Goal: Task Accomplishment & Management: Use online tool/utility

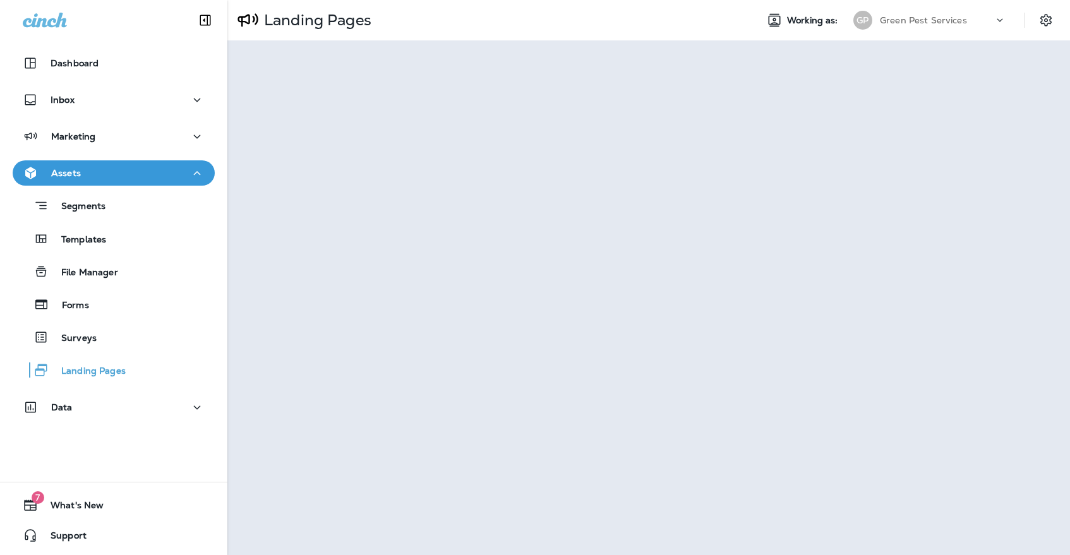
click at [902, 26] on div "Green Pest Services" at bounding box center [937, 20] width 114 height 19
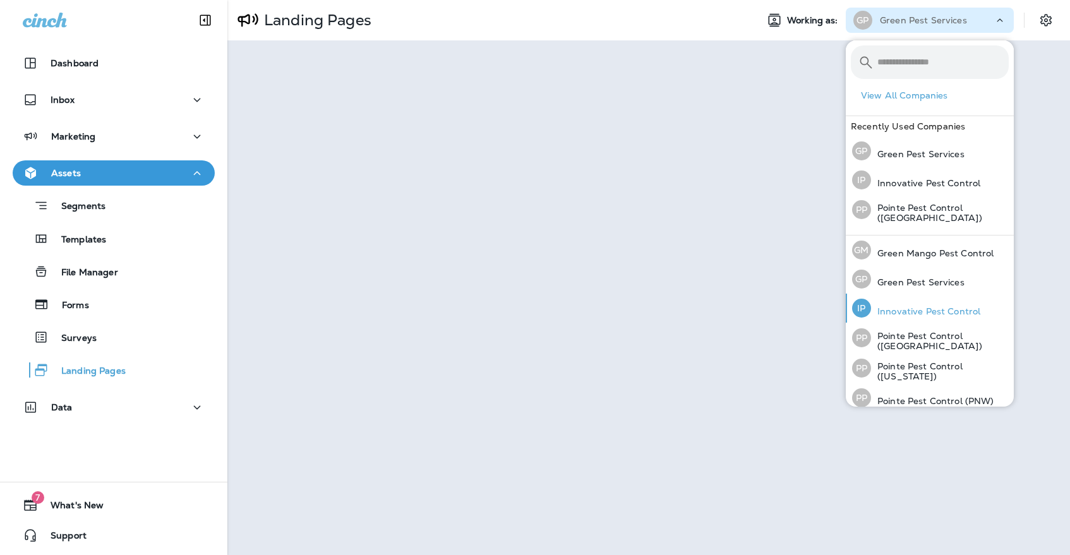
click at [930, 313] on p "Innovative Pest Control" at bounding box center [925, 311] width 109 height 10
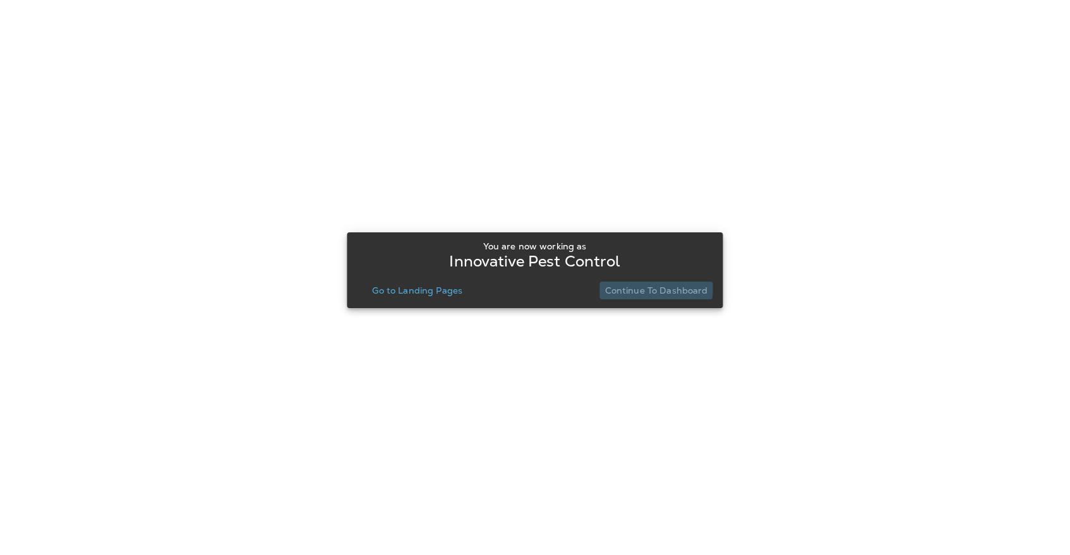
click at [638, 282] on button "Continue to Dashboard" at bounding box center [656, 291] width 113 height 18
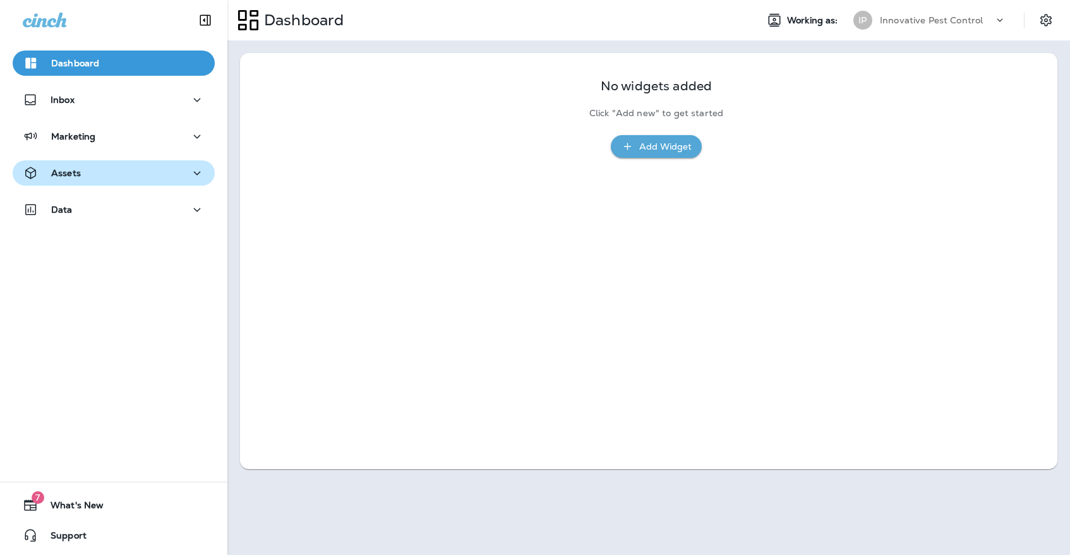
click at [196, 171] on icon "button" at bounding box center [197, 174] width 15 height 16
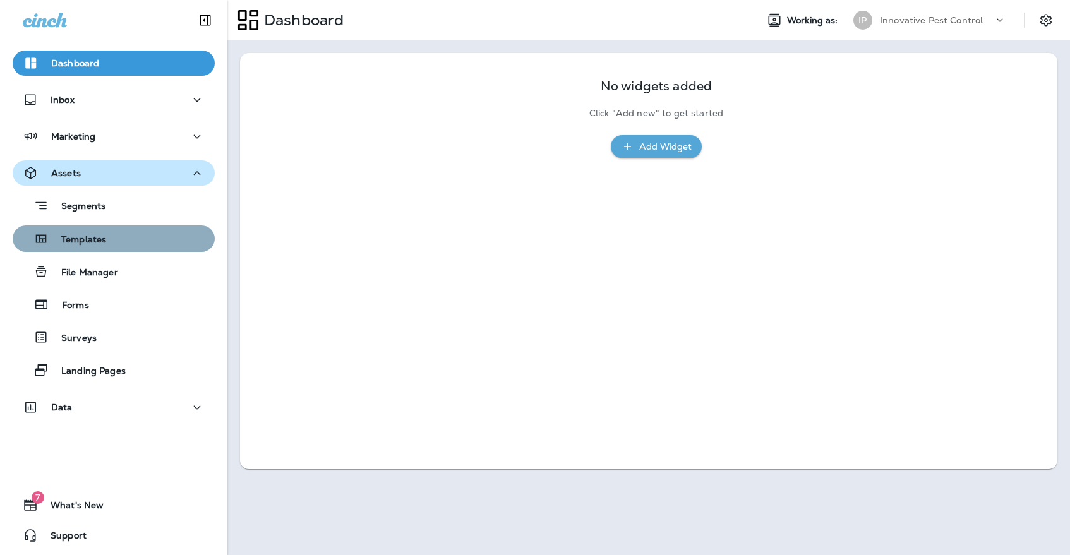
click at [124, 239] on div "Templates" at bounding box center [114, 238] width 192 height 19
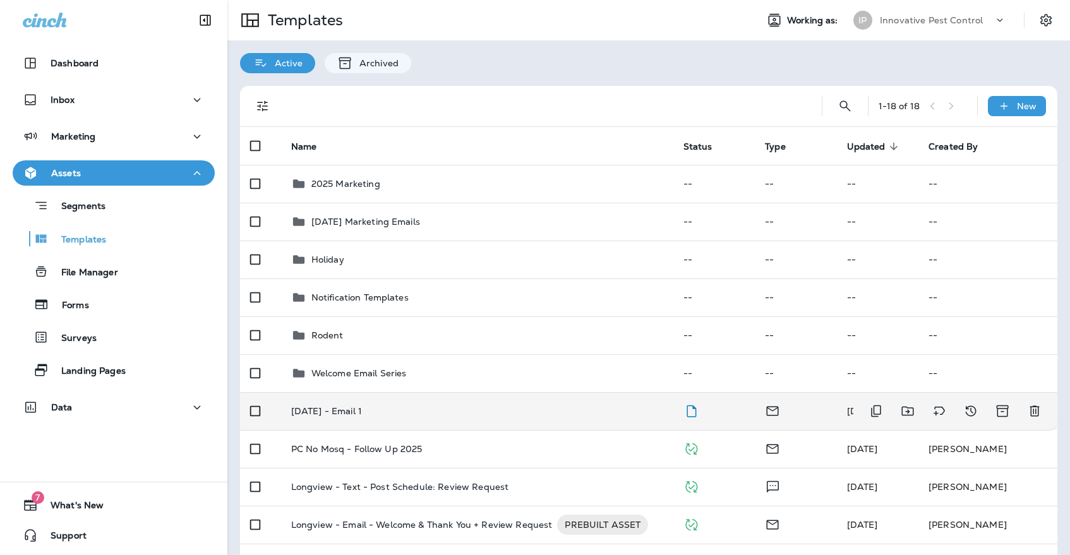
click at [341, 409] on td "[DATE] - Email 1" at bounding box center [477, 411] width 392 height 38
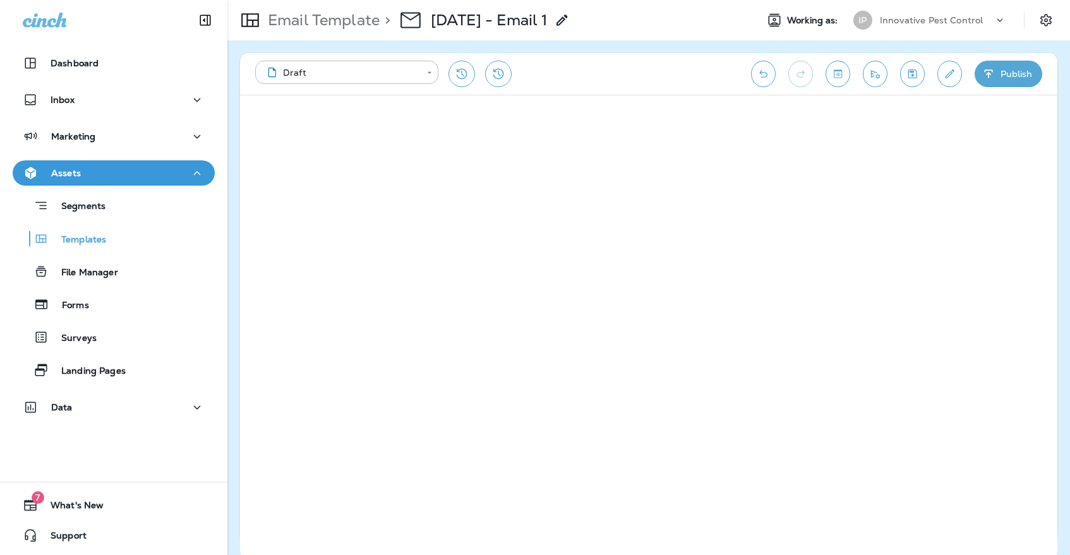
click at [902, 19] on p "Innovative Pest Control" at bounding box center [931, 20] width 103 height 10
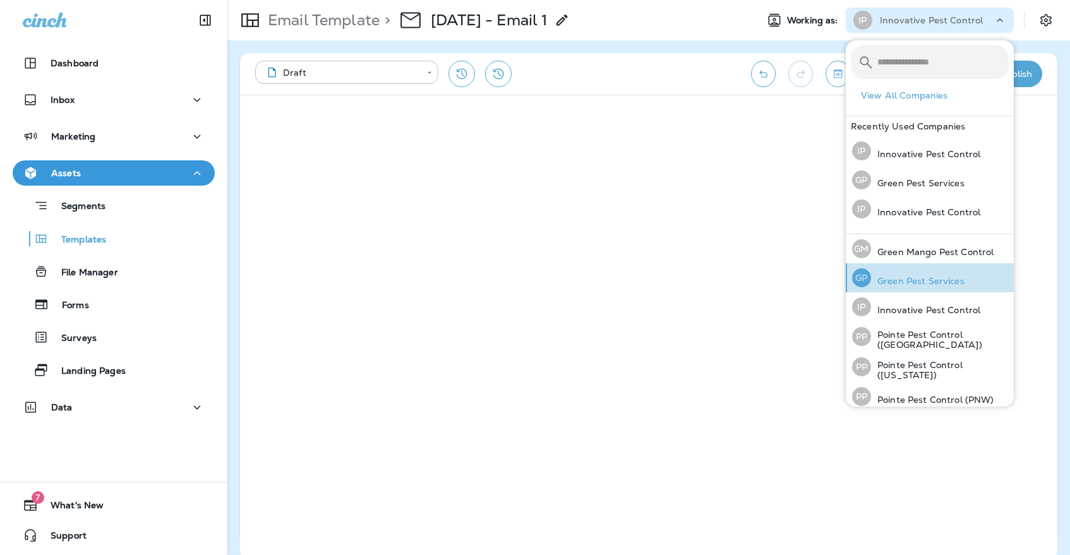
click at [974, 288] on button "[PERSON_NAME] Pest Services" at bounding box center [930, 277] width 168 height 29
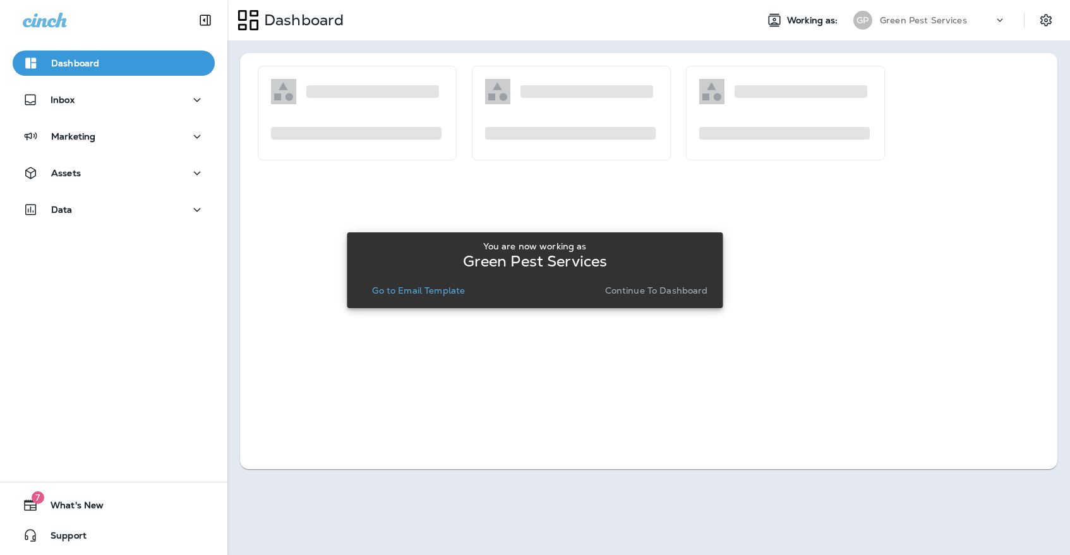
click at [406, 301] on div "You are now working as Green Pest Services Go to Email Template Continue to Das…" at bounding box center [535, 270] width 356 height 68
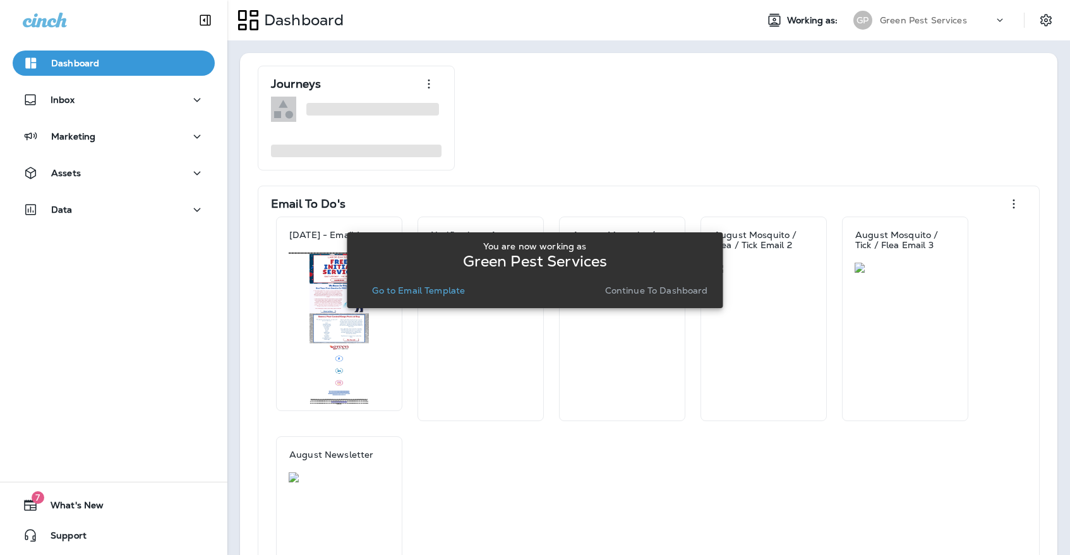
click at [406, 298] on button "Go to Email Template" at bounding box center [418, 291] width 103 height 18
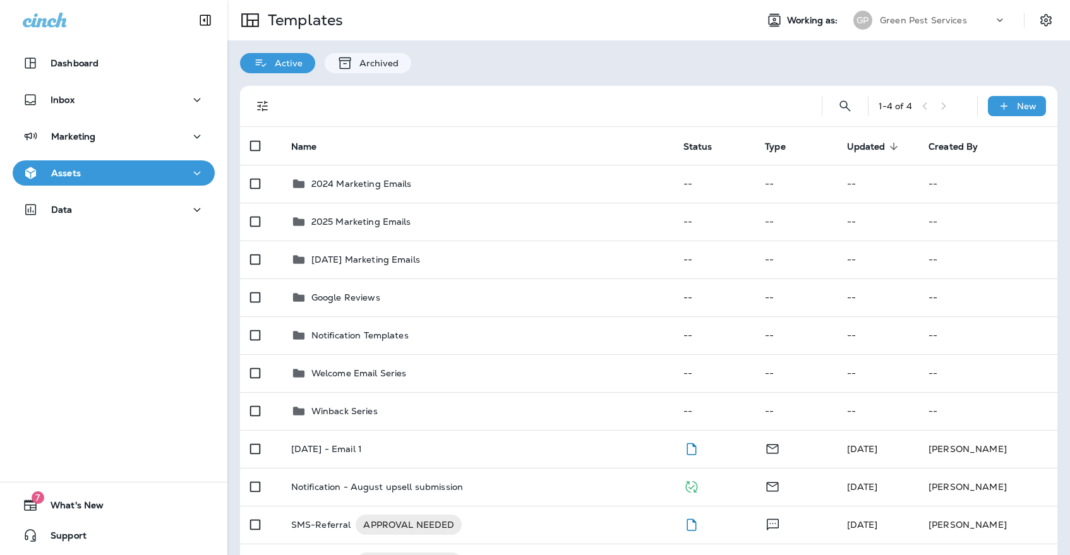
click at [860, 18] on div "GP" at bounding box center [863, 20] width 19 height 19
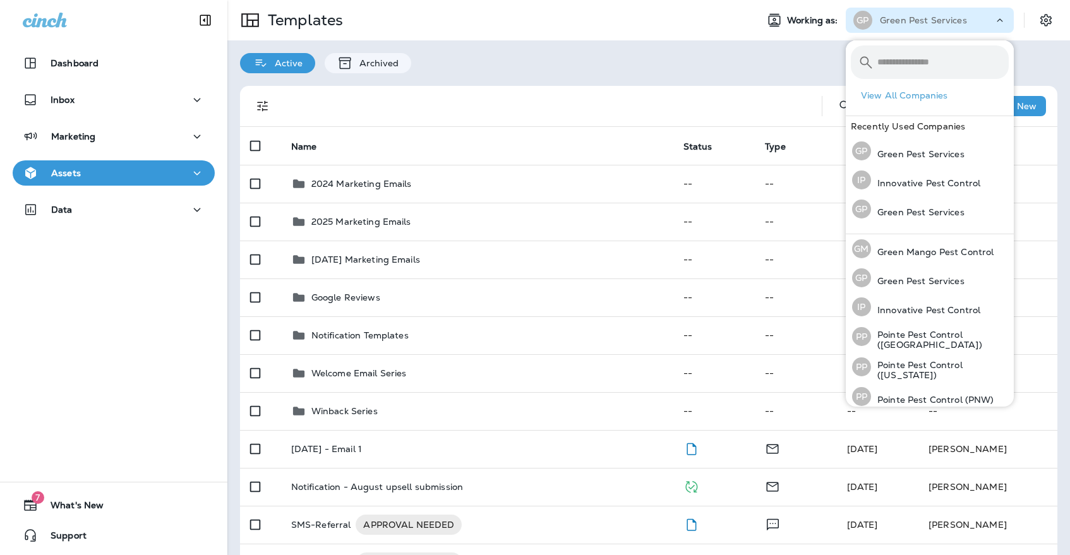
click at [741, 80] on div "1 - 4 of 4 New Name Status Type Updated sorted descending Created By 2024 Marke…" at bounding box center [648, 334] width 843 height 522
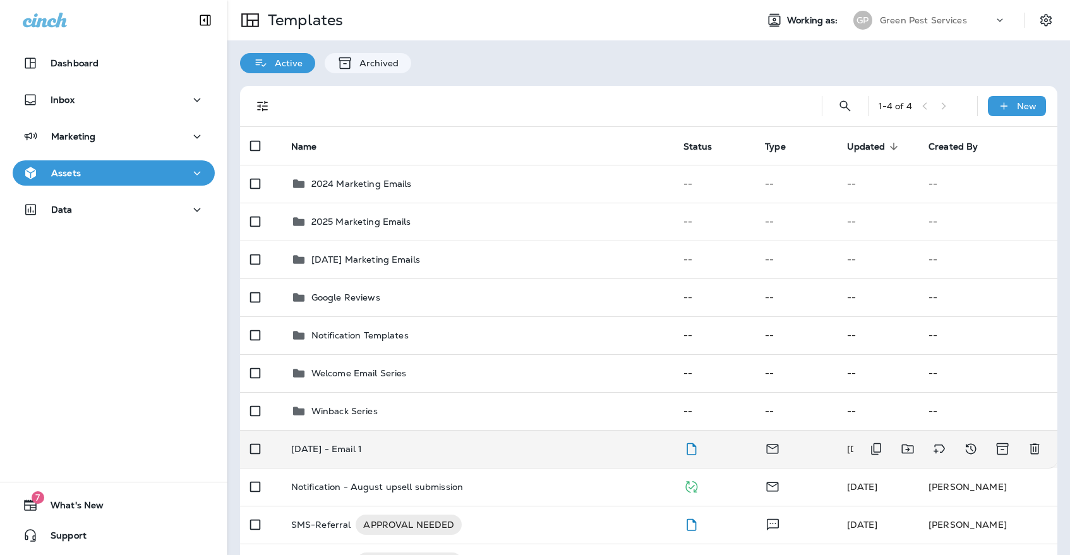
click at [306, 444] on p "[DATE] - Email 1" at bounding box center [326, 449] width 71 height 10
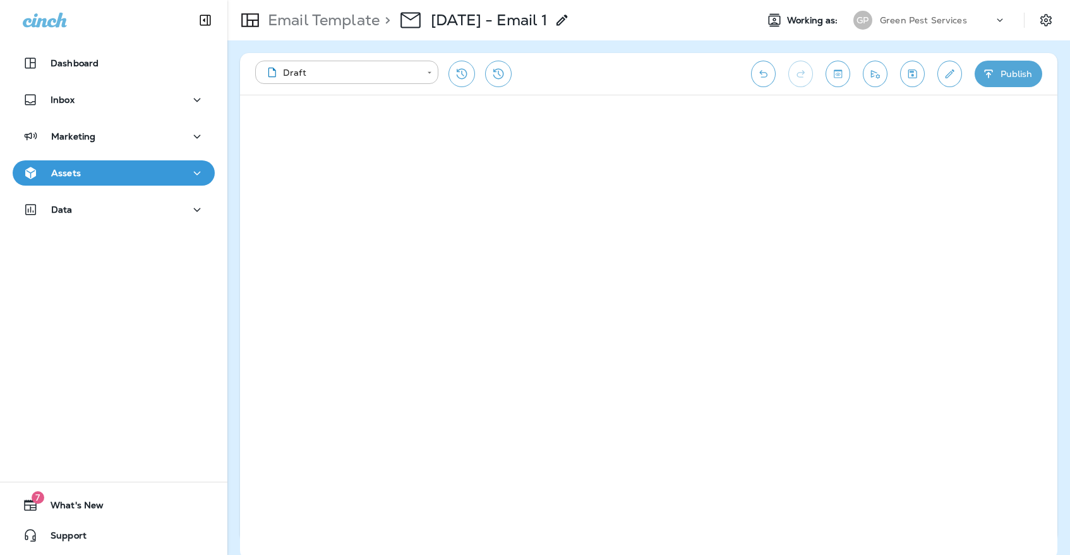
click at [922, 78] on button "Save" at bounding box center [912, 74] width 25 height 27
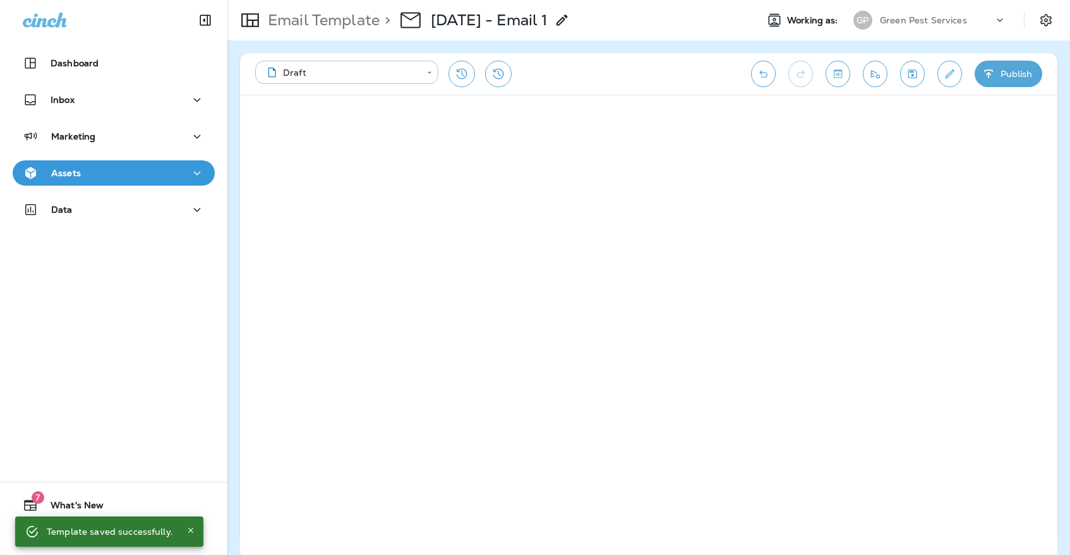
click at [203, 176] on button "Assets" at bounding box center [114, 172] width 202 height 25
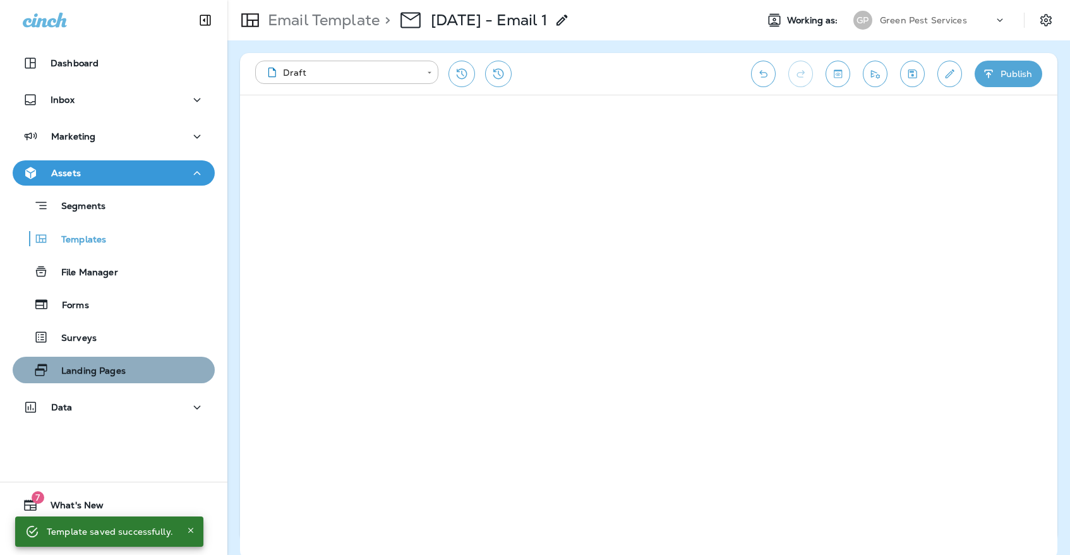
click at [126, 370] on p "Landing Pages" at bounding box center [87, 372] width 77 height 12
